Goal: Check status

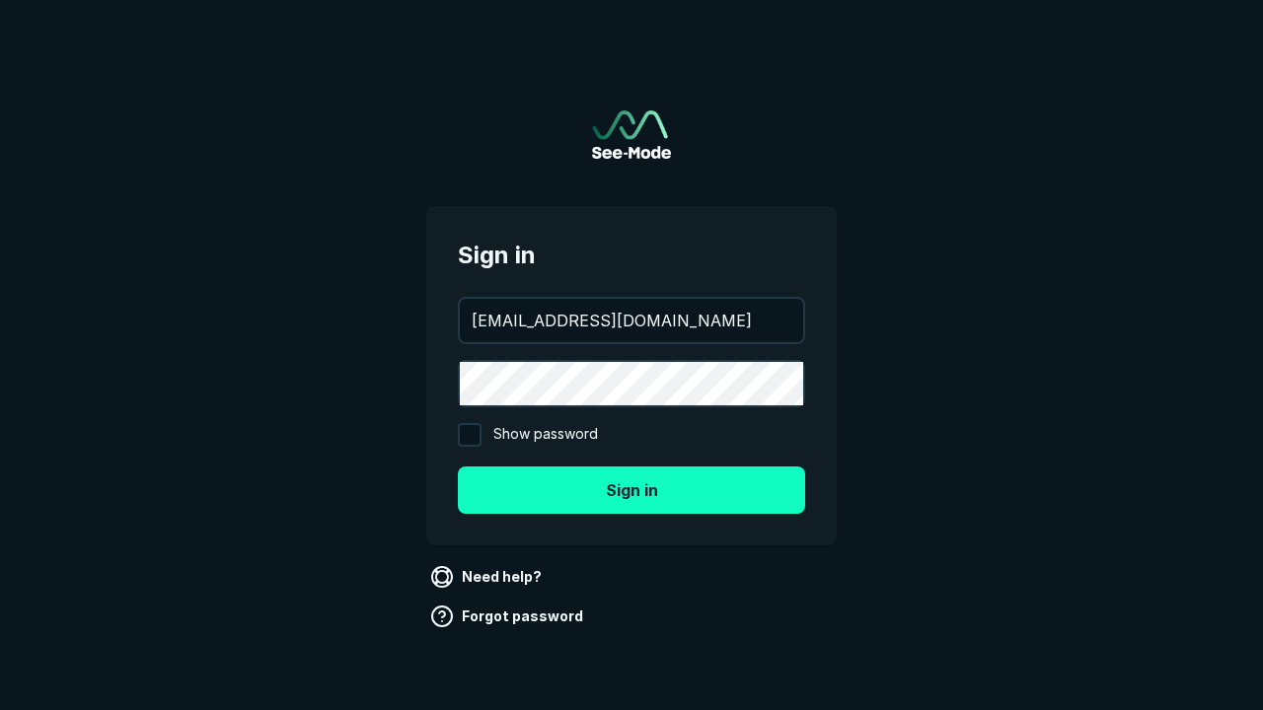
click at [631, 489] on button "Sign in" at bounding box center [631, 490] width 347 height 47
